Goal: Task Accomplishment & Management: Manage account settings

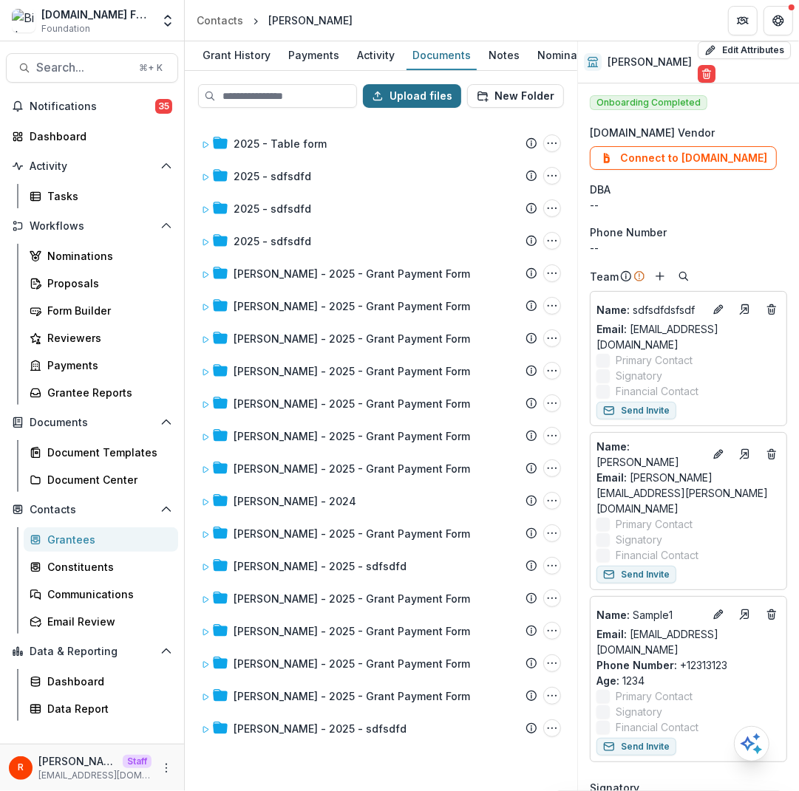
click at [427, 87] on button "Upload files" at bounding box center [412, 96] width 98 height 24
click at [520, 89] on button "New Folder" at bounding box center [515, 96] width 97 height 24
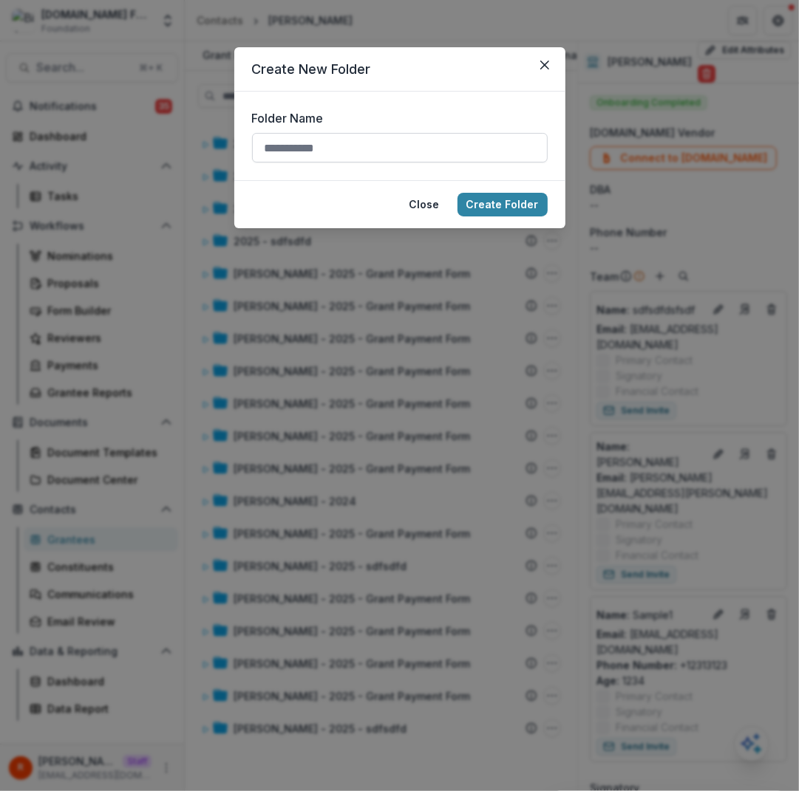
click at [454, 151] on input "Folder Name" at bounding box center [400, 148] width 296 height 30
type input "********"
click at [510, 203] on button "Create Folder" at bounding box center [502, 205] width 90 height 24
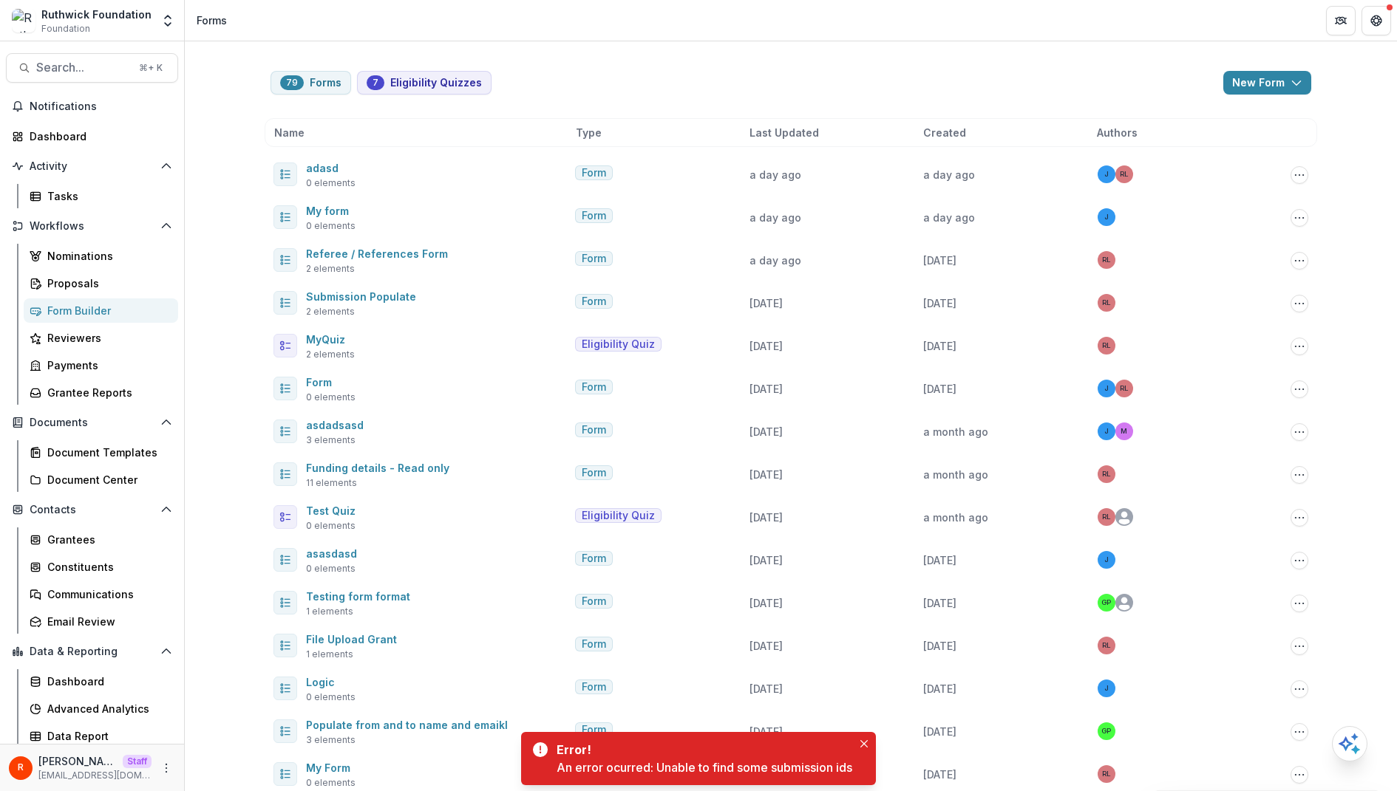
click at [664, 770] on div "An error ocurred: Unable to find some submission ids" at bounding box center [704, 768] width 296 height 18
copy div "Unable to find some submission ids"
drag, startPoint x: 664, startPoint y: 770, endPoint x: 869, endPoint y: 770, distance: 205.4
click at [869, 770] on div "Error! An error ocurred: Unable to find some submission ids" at bounding box center [698, 758] width 355 height 53
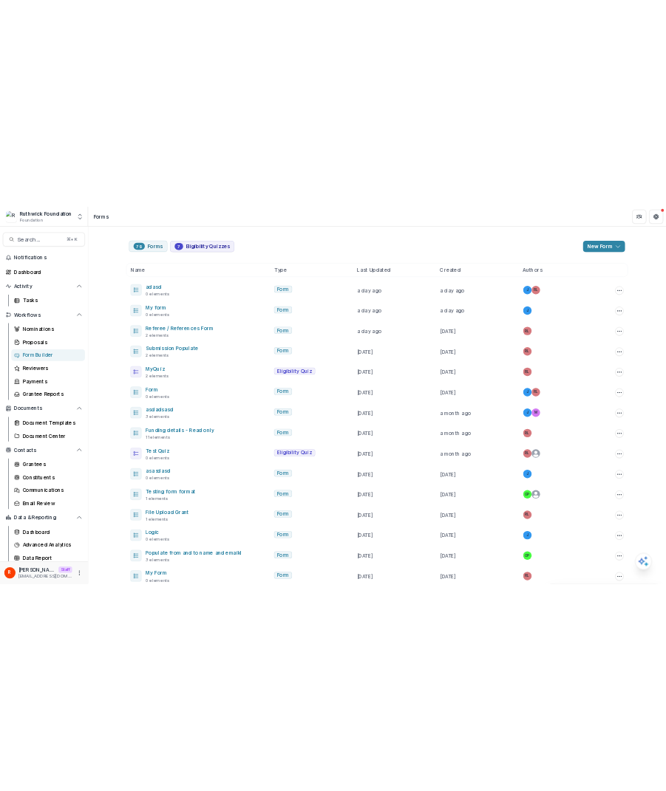
scroll to position [12, 0]
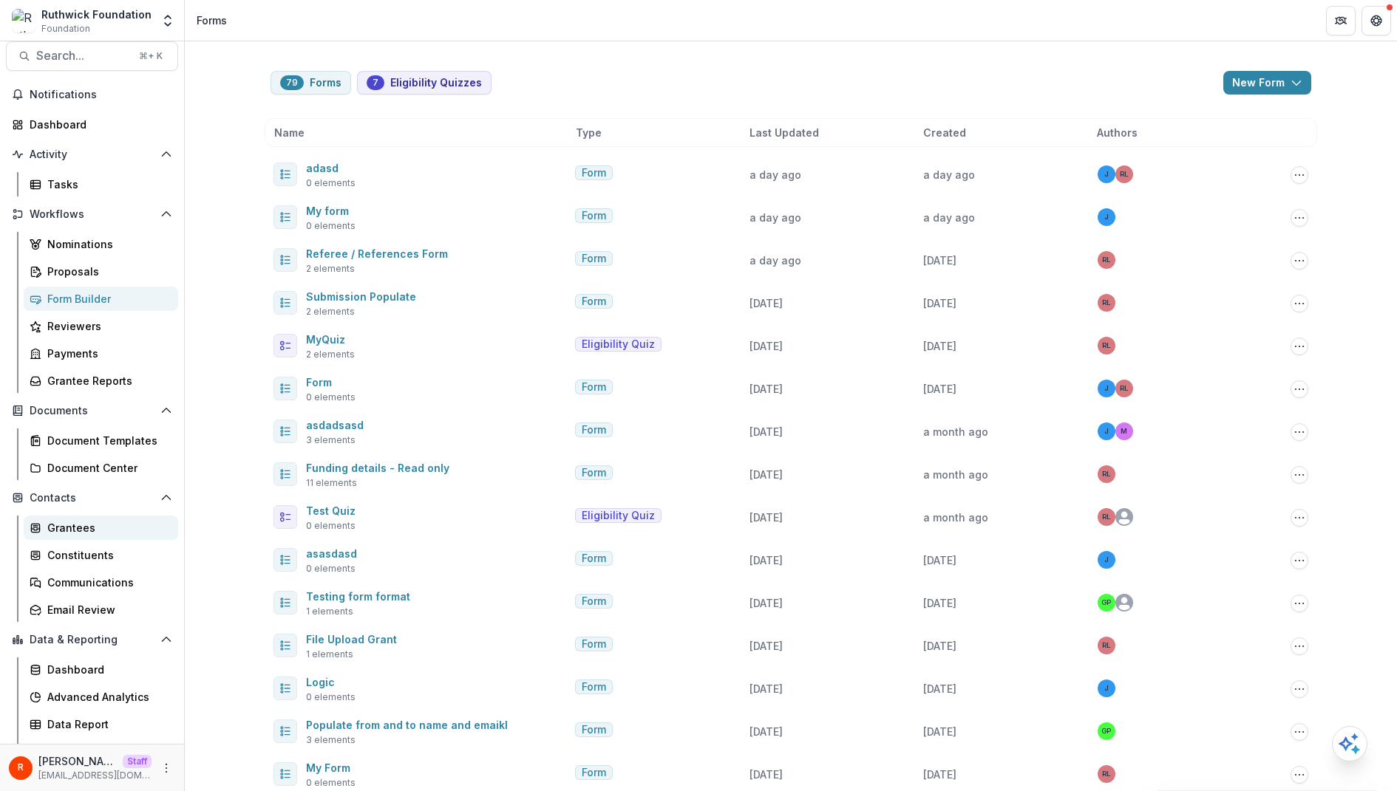
click at [96, 523] on div "Grantees" at bounding box center [106, 528] width 119 height 16
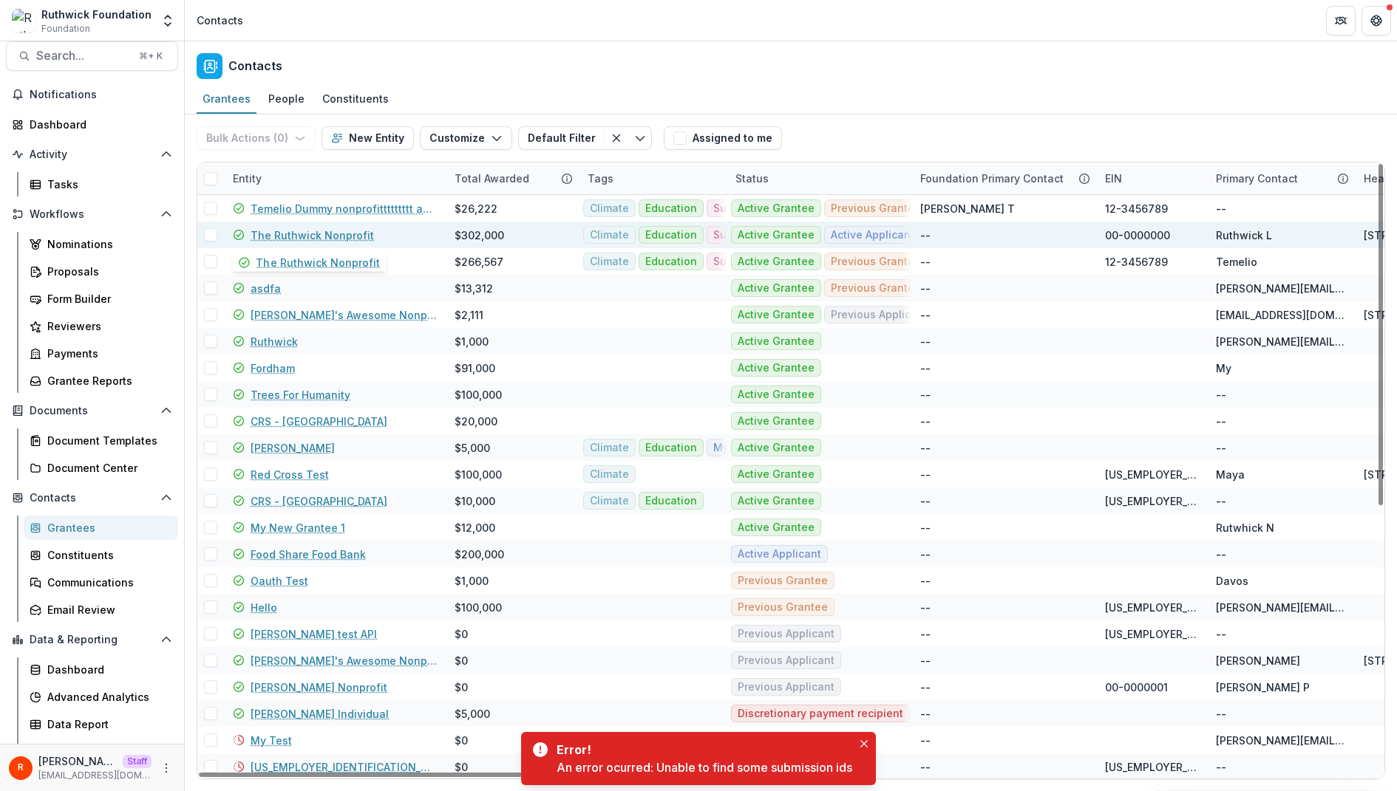
click at [305, 236] on link "The Ruthwick Nonprofit" at bounding box center [311, 236] width 123 height 16
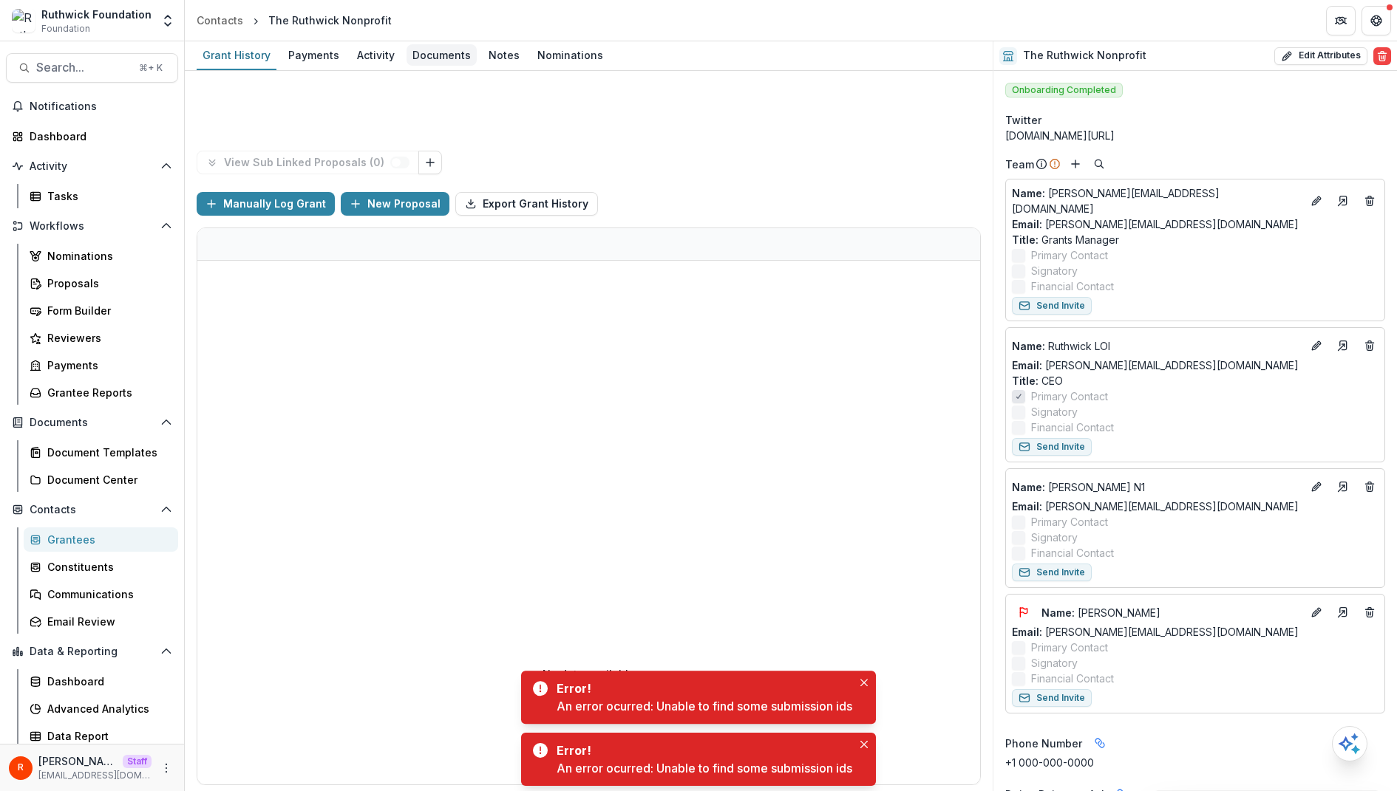
click at [437, 59] on div "Documents" at bounding box center [441, 54] width 70 height 21
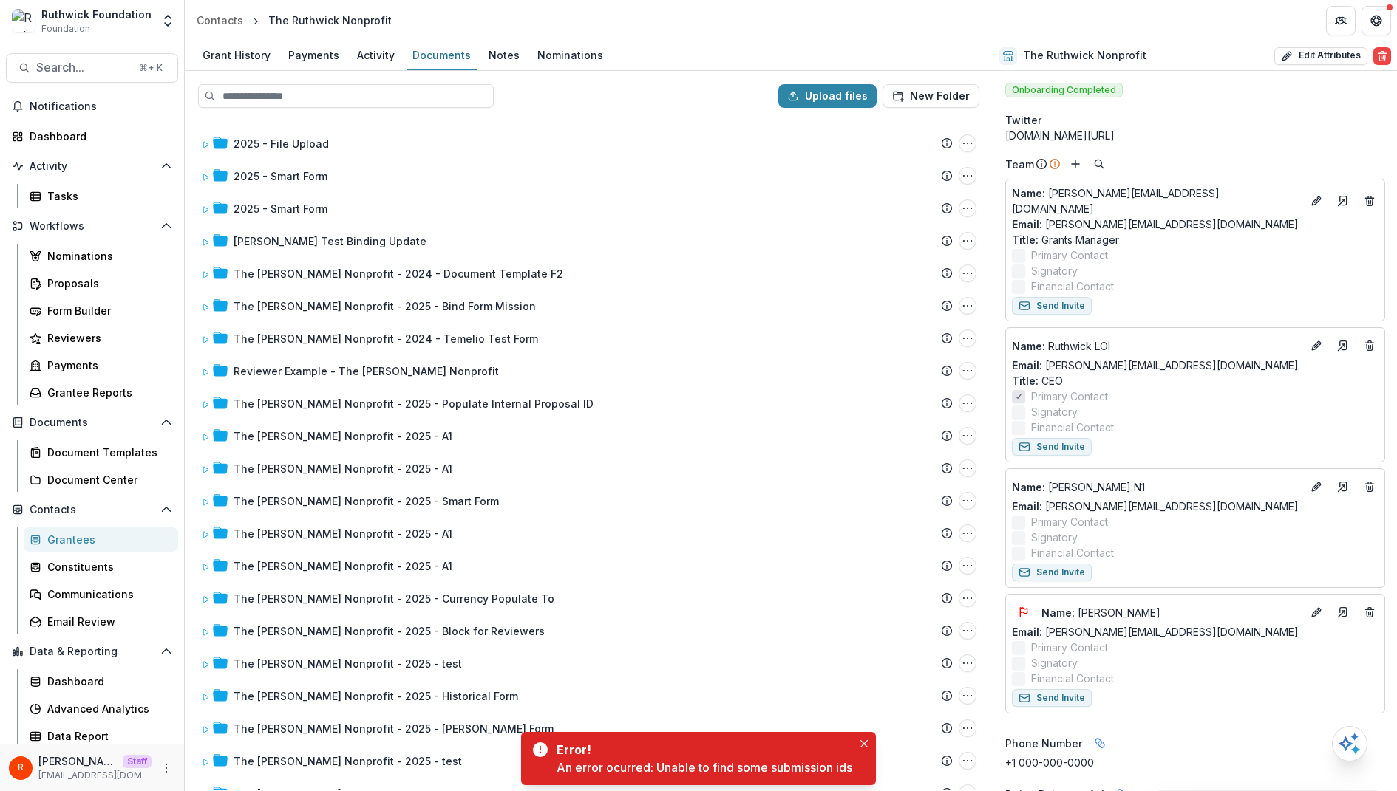
click at [754, 106] on div at bounding box center [485, 96] width 574 height 24
click at [372, 95] on input at bounding box center [346, 96] width 296 height 24
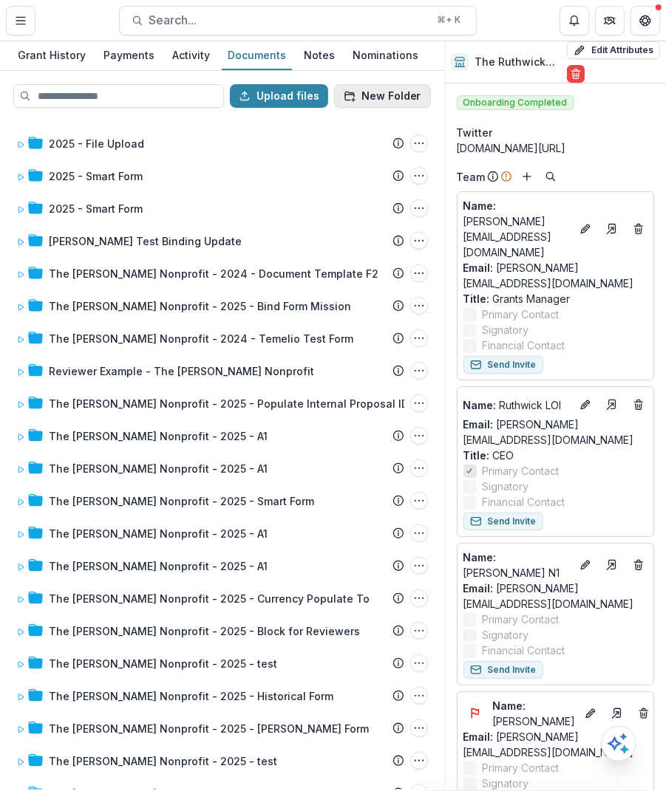
click at [375, 96] on button "New Folder" at bounding box center [382, 96] width 97 height 24
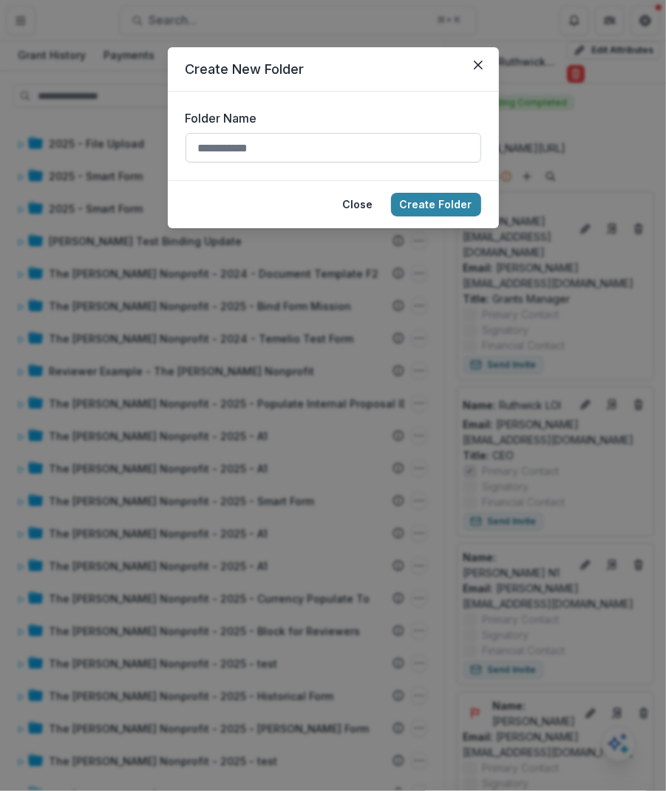
click at [365, 144] on input "Folder Name" at bounding box center [333, 148] width 296 height 30
type input "***"
click at [444, 207] on button "Create Folder" at bounding box center [436, 205] width 90 height 24
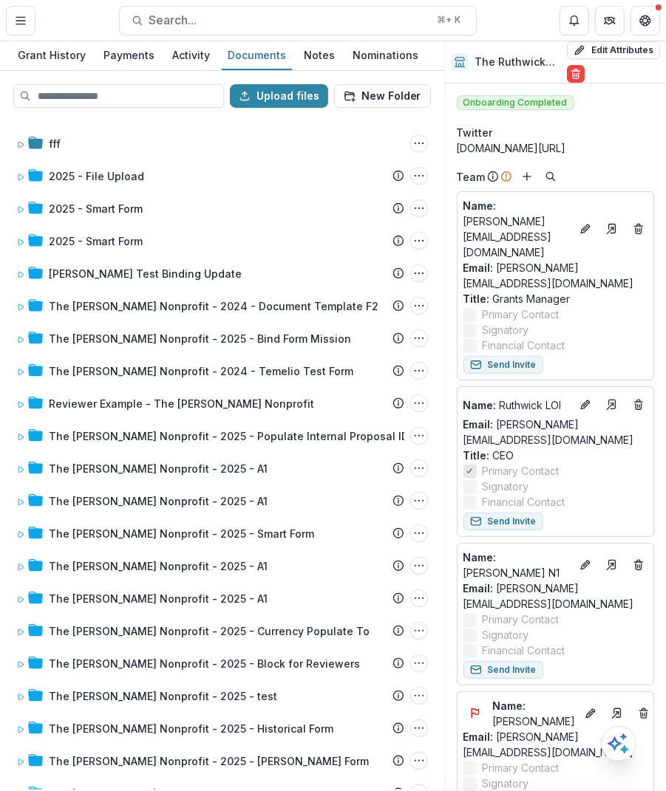
click at [386, 117] on div "Upload files New Folder" at bounding box center [221, 95] width 441 height 47
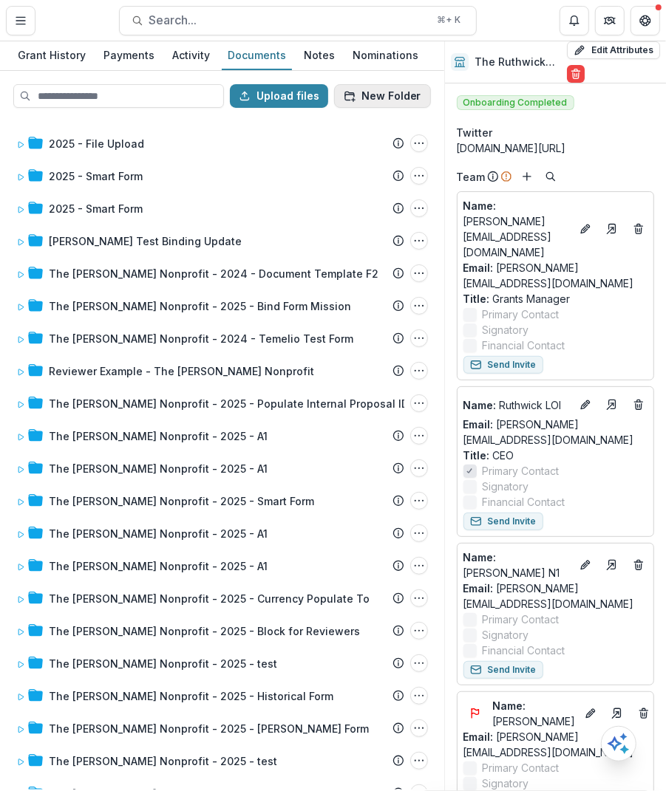
click at [411, 95] on button "New Folder" at bounding box center [382, 96] width 97 height 24
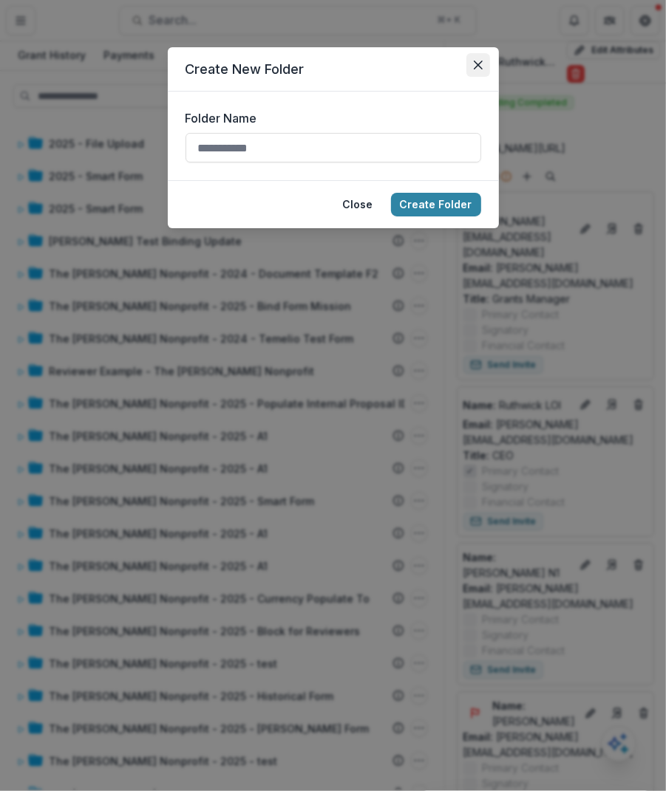
click at [473, 71] on button "Close" at bounding box center [478, 65] width 24 height 24
